Goal: Information Seeking & Learning: Check status

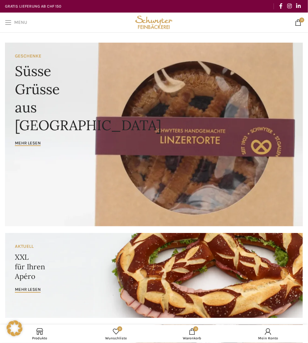
click at [20, 22] on span "Menu" at bounding box center [20, 22] width 13 height 5
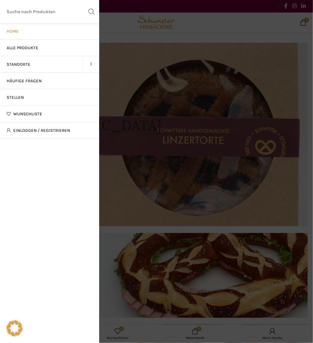
click at [114, 22] on div at bounding box center [156, 146] width 313 height 393
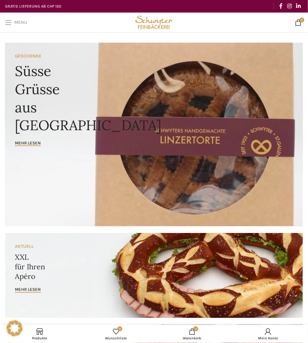
click at [13, 23] on link "Menu" at bounding box center [16, 22] width 29 height 13
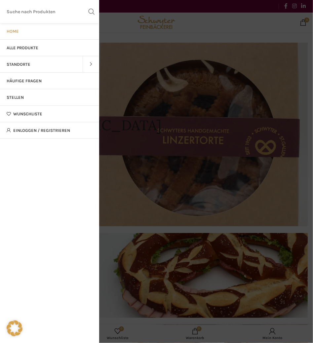
click at [91, 65] on span at bounding box center [91, 64] width 17 height 17
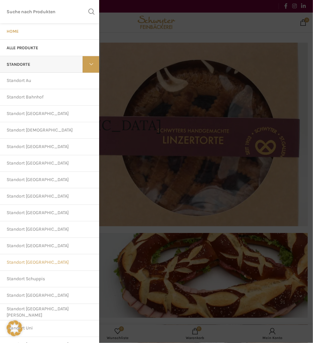
scroll to position [33, 0]
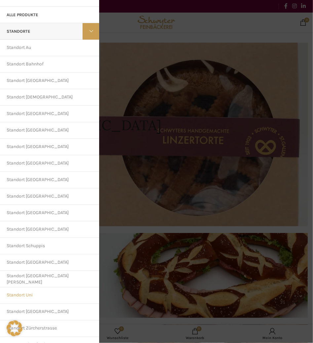
click at [24, 296] on link "Standort Uni" at bounding box center [49, 296] width 99 height 17
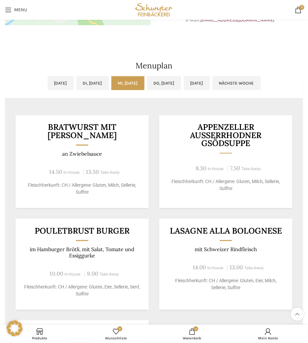
scroll to position [198, 0]
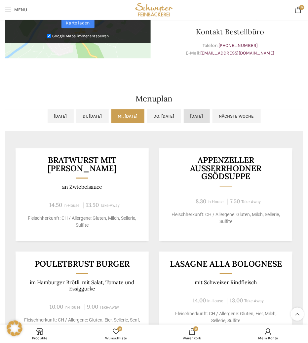
click at [210, 118] on link "[DATE]" at bounding box center [197, 117] width 26 height 14
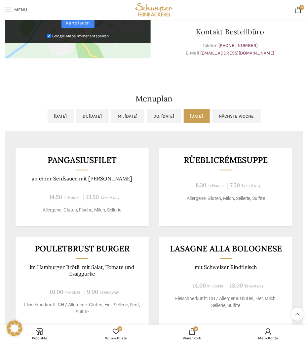
scroll to position [132, 0]
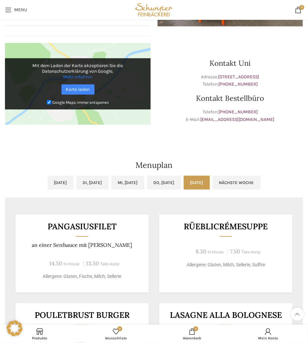
drag, startPoint x: 274, startPoint y: 179, endPoint x: 221, endPoint y: 219, distance: 66.7
click at [261, 180] on link "Nächste Woche" at bounding box center [237, 183] width 48 height 14
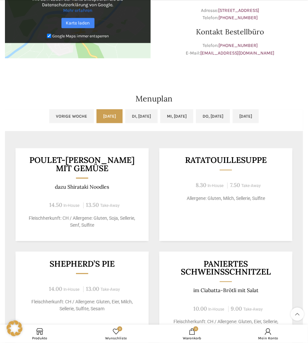
scroll to position [232, 0]
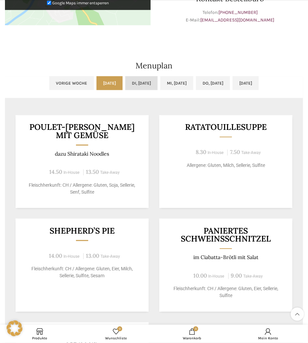
click at [135, 85] on link "Di, [DATE]" at bounding box center [141, 83] width 32 height 14
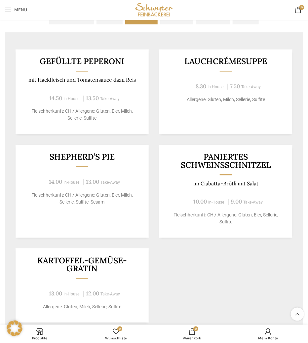
scroll to position [264, 0]
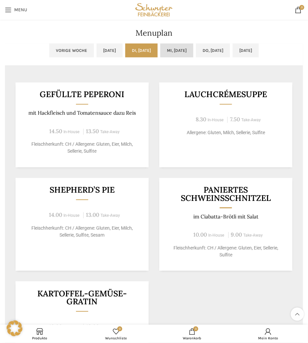
click at [182, 51] on link "Mi, [DATE]" at bounding box center [176, 51] width 33 height 14
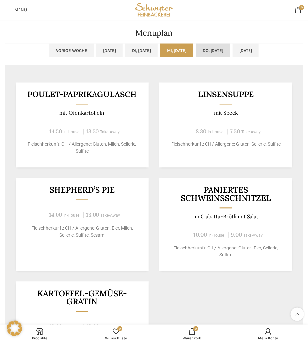
click at [213, 47] on link "Do, 25.09.2025" at bounding box center [213, 51] width 34 height 14
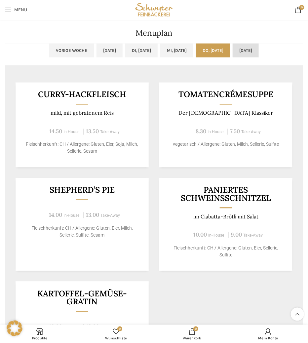
click at [259, 52] on link "Fr, 26.09.2025" at bounding box center [246, 51] width 26 height 14
